Goal: Task Accomplishment & Management: Manage account settings

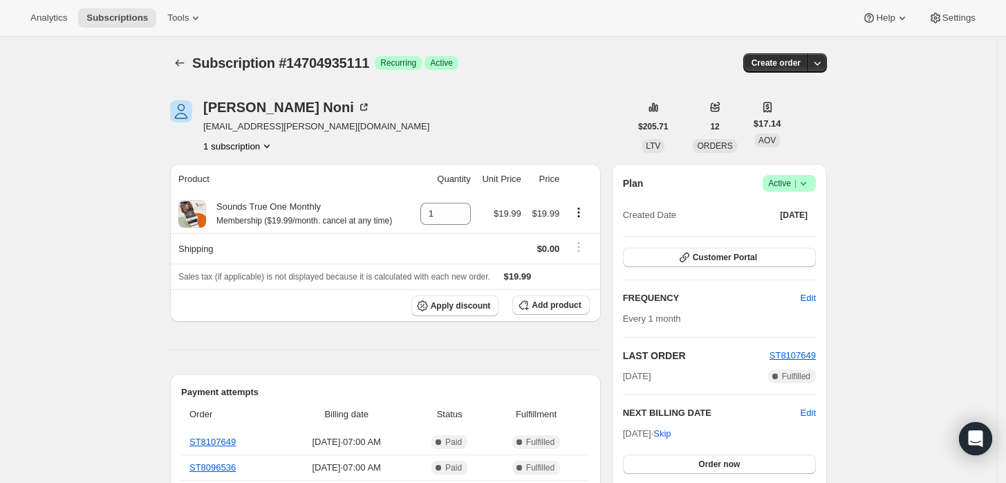
click at [816, 181] on span "Success Active |" at bounding box center [789, 183] width 53 height 17
click at [784, 236] on span "Cancel subscription" at bounding box center [794, 233] width 78 height 10
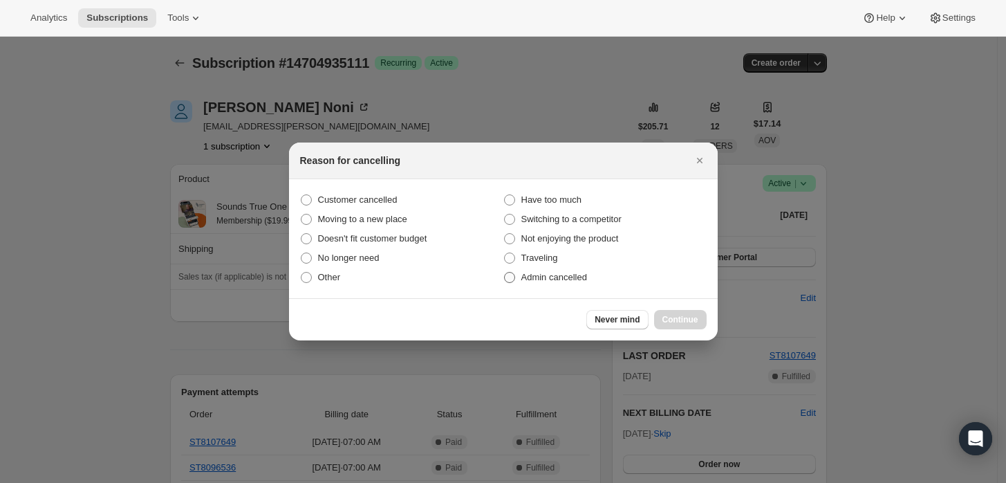
click at [569, 278] on span "Admin cancelled" at bounding box center [554, 277] width 66 height 10
click at [505, 272] on input "Admin cancelled" at bounding box center [504, 272] width 1 height 1
radio input "true"
click at [672, 324] on span "Continue" at bounding box center [680, 319] width 36 height 11
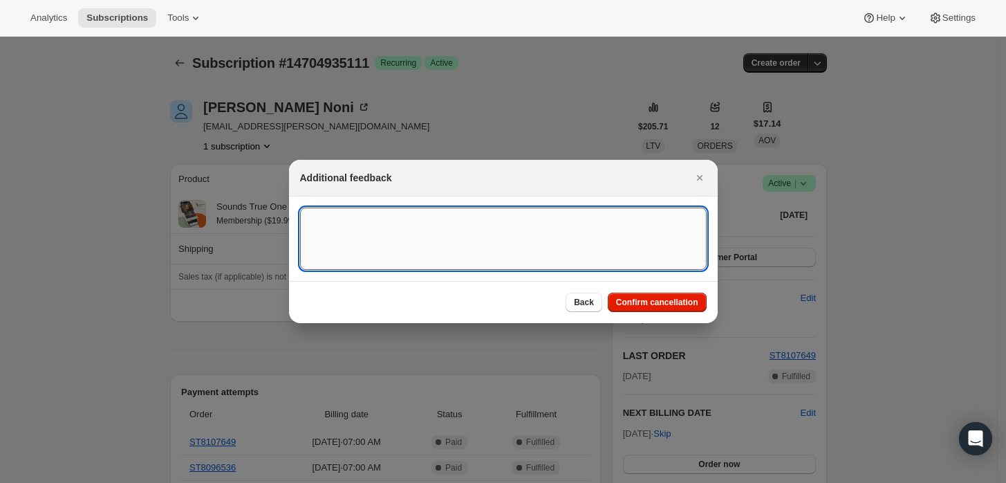
click at [575, 253] on textarea ":rbj:" at bounding box center [503, 238] width 407 height 62
type textarea "Customer requested cancellation."
click at [642, 299] on span "Confirm cancellation" at bounding box center [657, 302] width 82 height 11
